Goal: Task Accomplishment & Management: Use online tool/utility

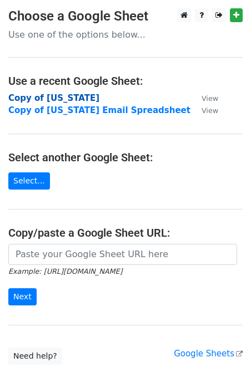
click at [32, 98] on strong "Copy of [US_STATE]" at bounding box center [53, 98] width 91 height 10
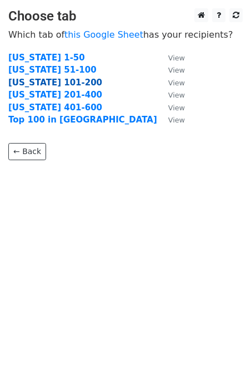
click at [33, 82] on strong "[US_STATE] 101-200" at bounding box center [55, 83] width 94 height 10
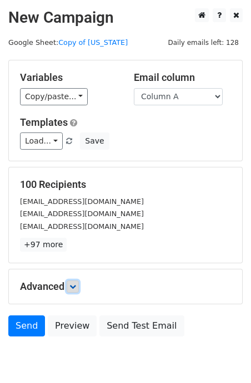
click at [77, 291] on link at bounding box center [73, 287] width 12 height 12
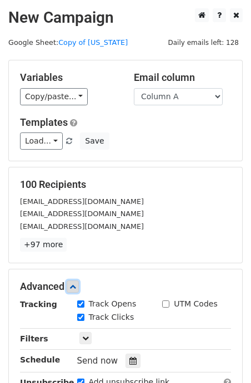
click at [77, 291] on link at bounding box center [73, 287] width 12 height 12
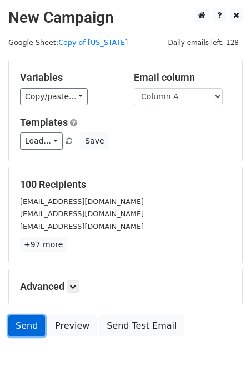
click at [25, 328] on link "Send" at bounding box center [26, 326] width 37 height 21
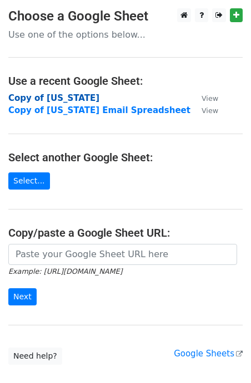
click at [40, 96] on strong "Copy of [US_STATE]" at bounding box center [53, 98] width 91 height 10
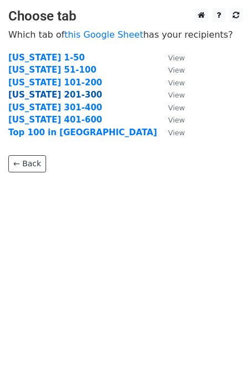
click at [61, 95] on strong "Texas 201-300" at bounding box center [55, 95] width 94 height 10
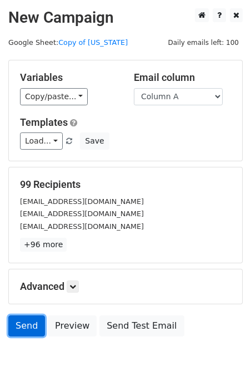
click at [28, 326] on link "Send" at bounding box center [26, 326] width 37 height 21
